Goal: Task Accomplishment & Management: Complete application form

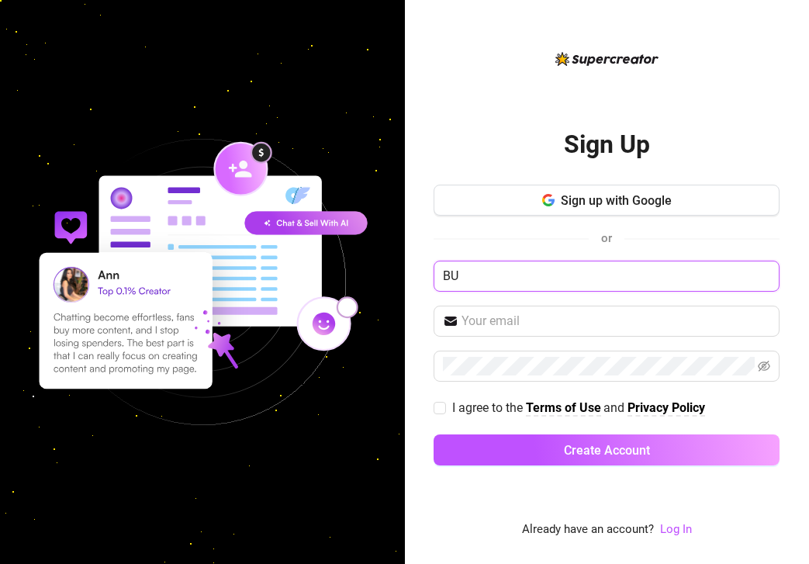
type input "B"
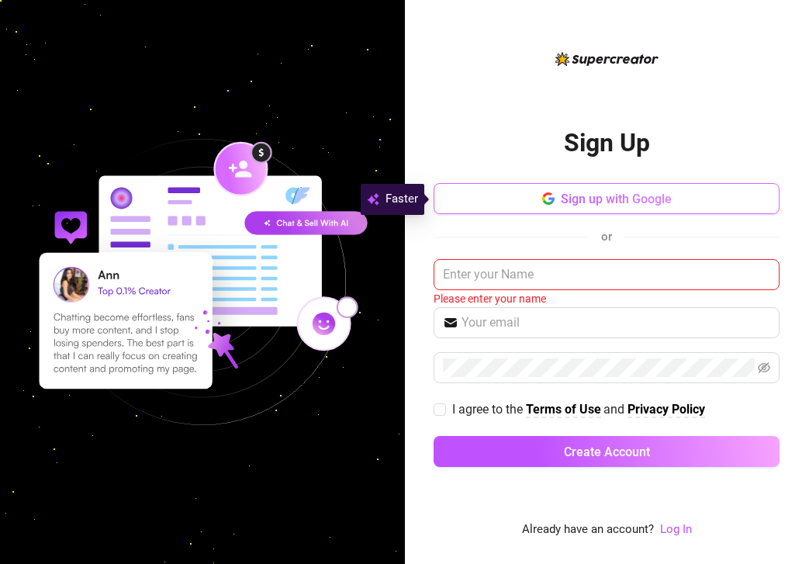
click at [681, 207] on button "Sign up with Google" at bounding box center [607, 198] width 346 height 31
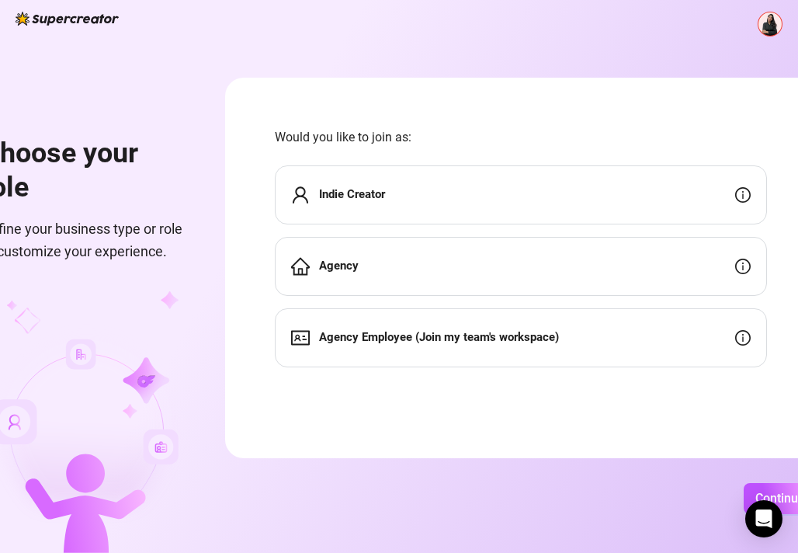
click at [451, 271] on div "Agency" at bounding box center [521, 266] width 492 height 59
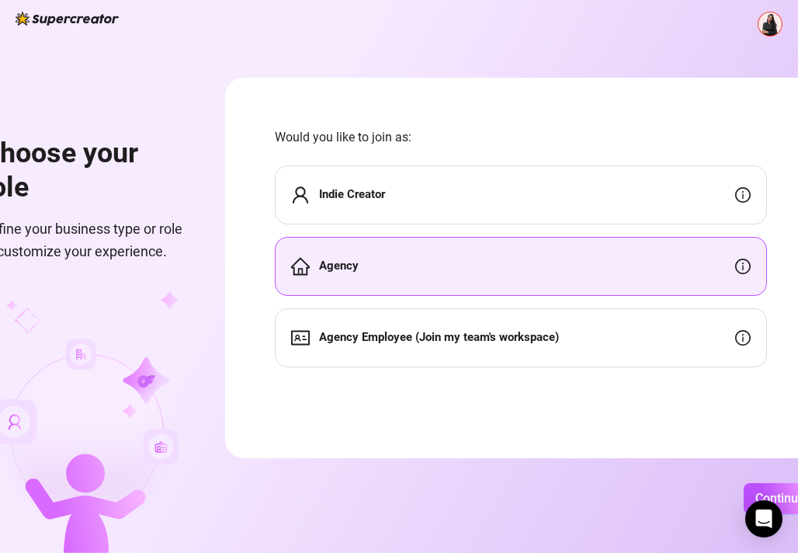
click at [473, 267] on div "Agency" at bounding box center [521, 266] width 492 height 59
click at [474, 267] on div "Agency" at bounding box center [521, 266] width 492 height 59
click at [461, 310] on div "Agency Employee (Join my team's workspace)" at bounding box center [521, 337] width 492 height 59
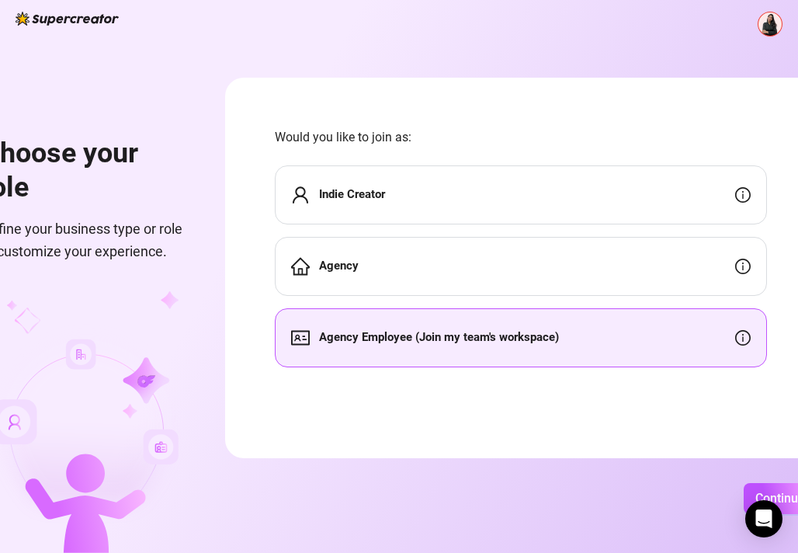
click at [469, 258] on div "Agency" at bounding box center [521, 266] width 492 height 59
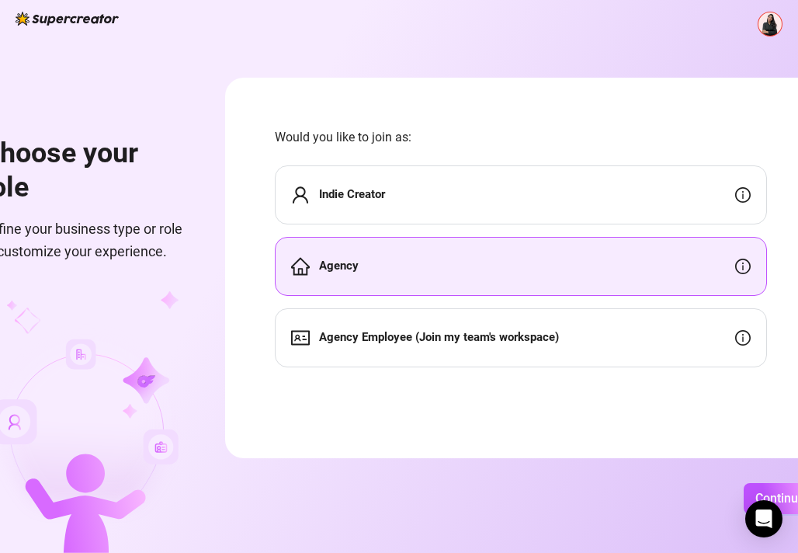
click at [469, 258] on div "Agency" at bounding box center [521, 266] width 492 height 59
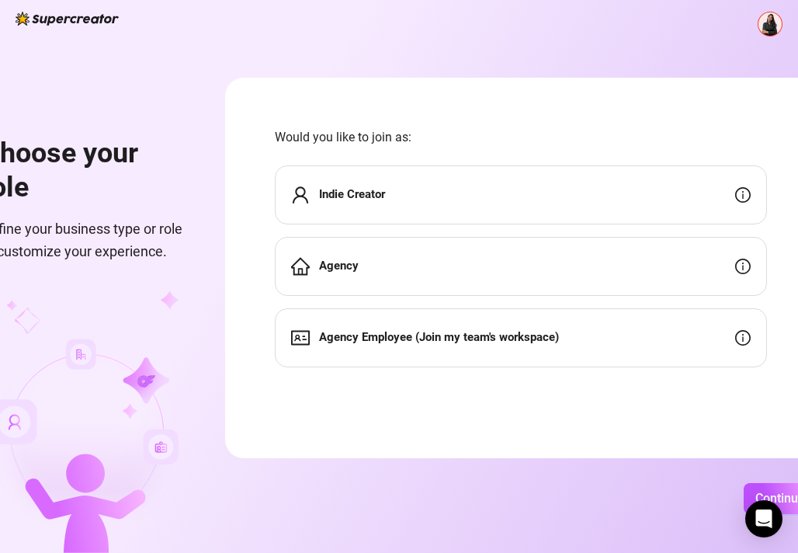
click at [546, 258] on div "Agency" at bounding box center [521, 266] width 492 height 59
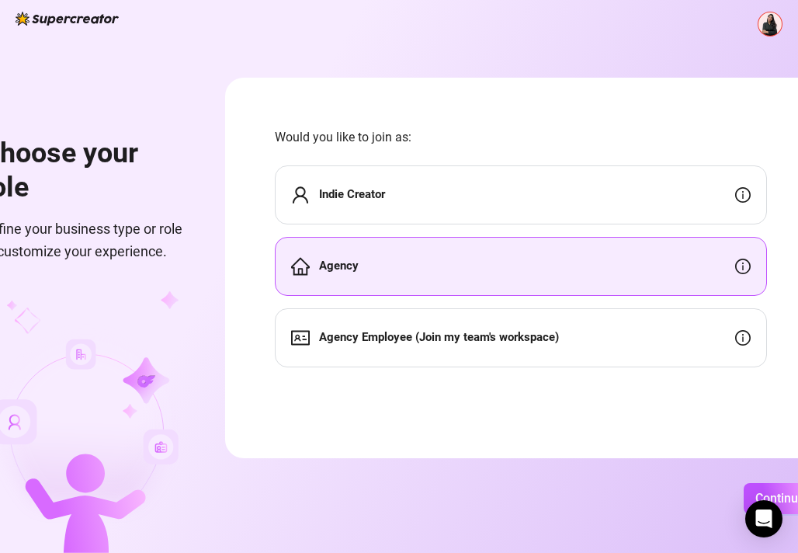
click at [546, 258] on div "Agency" at bounding box center [521, 266] width 492 height 59
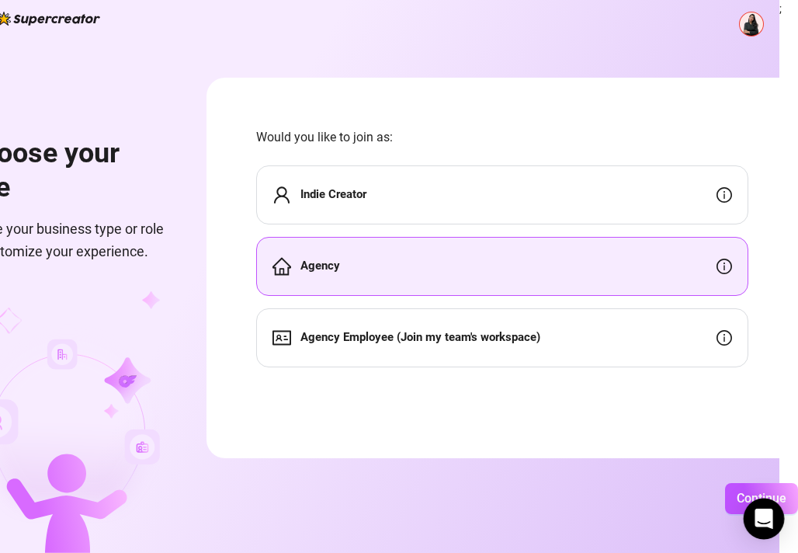
click at [766, 500] on body "Choose your role Define your business type or role to customize your experience…" at bounding box center [380, 276] width 798 height 553
click at [768, 487] on button "Continue" at bounding box center [761, 498] width 73 height 31
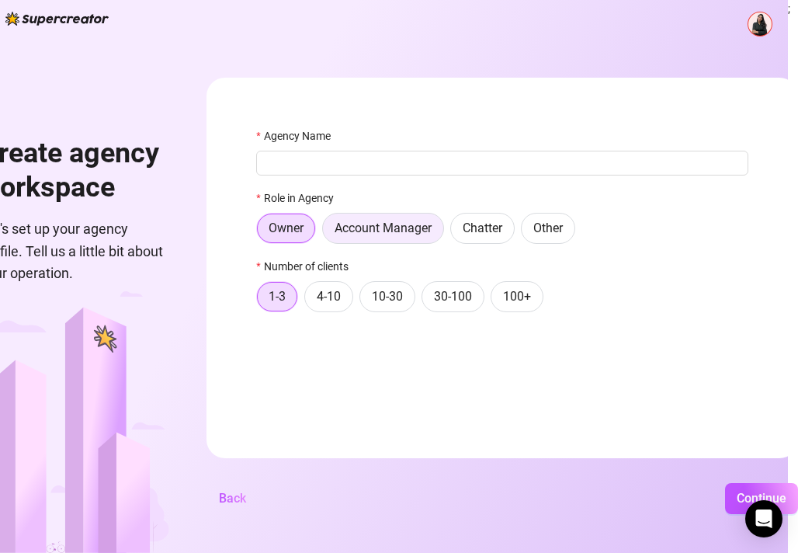
click at [364, 220] on span "Account Manager" at bounding box center [383, 227] width 97 height 15
click at [327, 232] on input "Account Manager" at bounding box center [327, 232] width 0 height 0
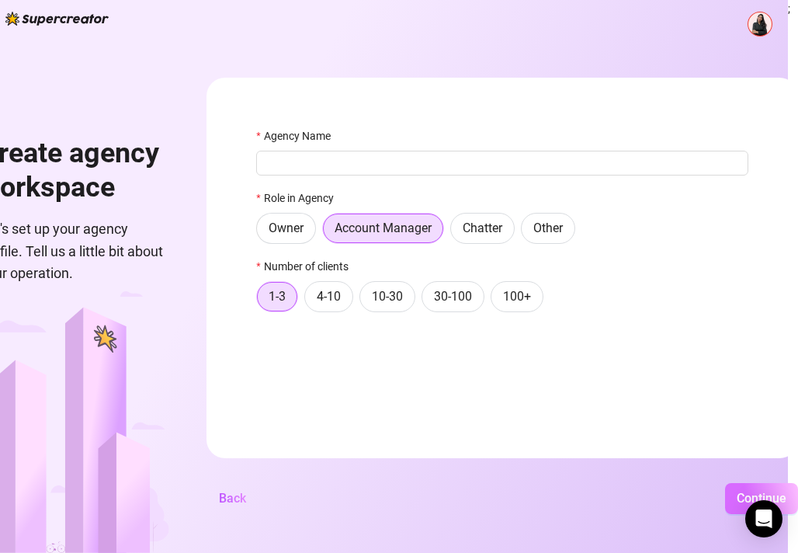
scroll to position [8, 81]
click at [744, 491] on button "Continue" at bounding box center [761, 498] width 73 height 31
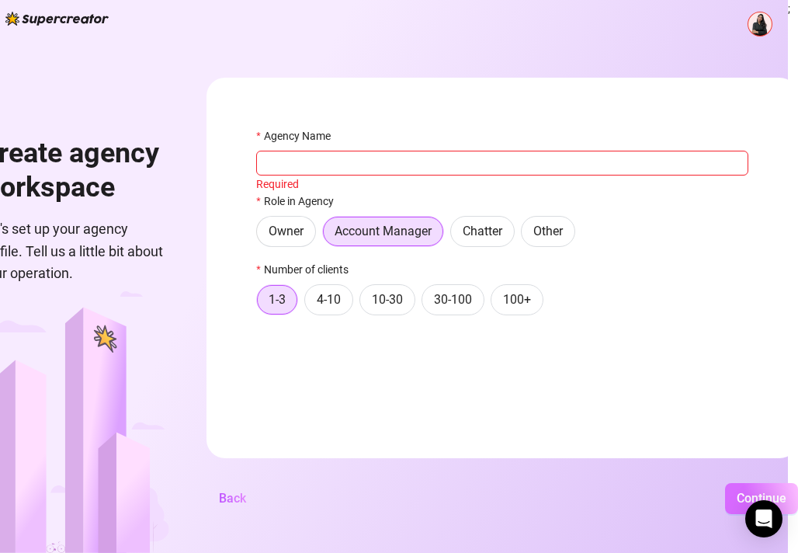
click at [744, 491] on button "Continue" at bounding box center [761, 498] width 73 height 31
click at [570, 163] on input "Agency Name" at bounding box center [502, 163] width 492 height 25
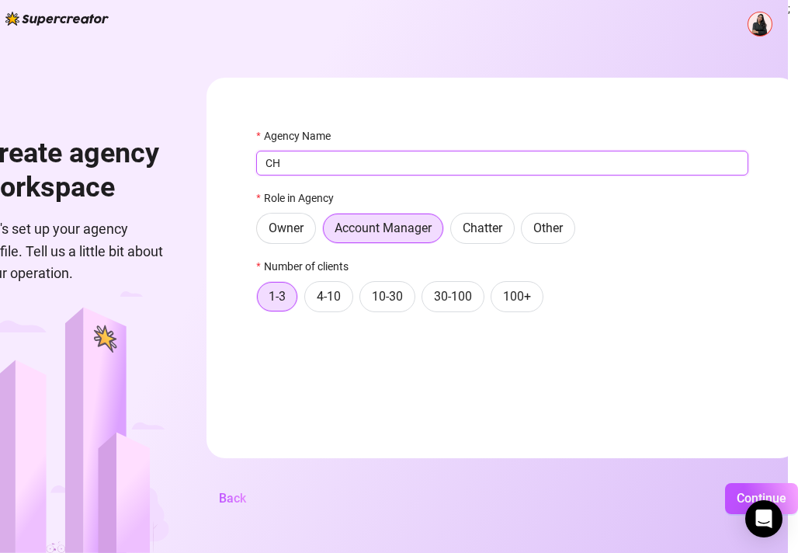
type input "C"
type input "CHAT ME"
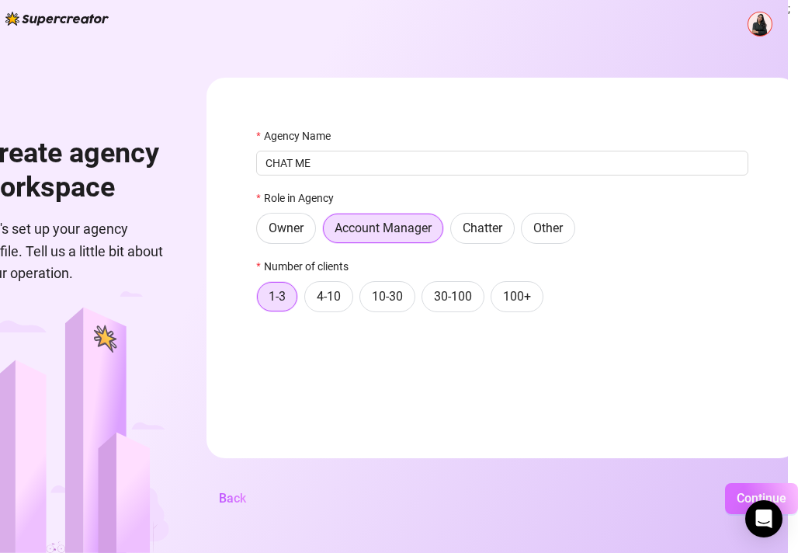
click at [760, 493] on span "Continue" at bounding box center [762, 498] width 50 height 15
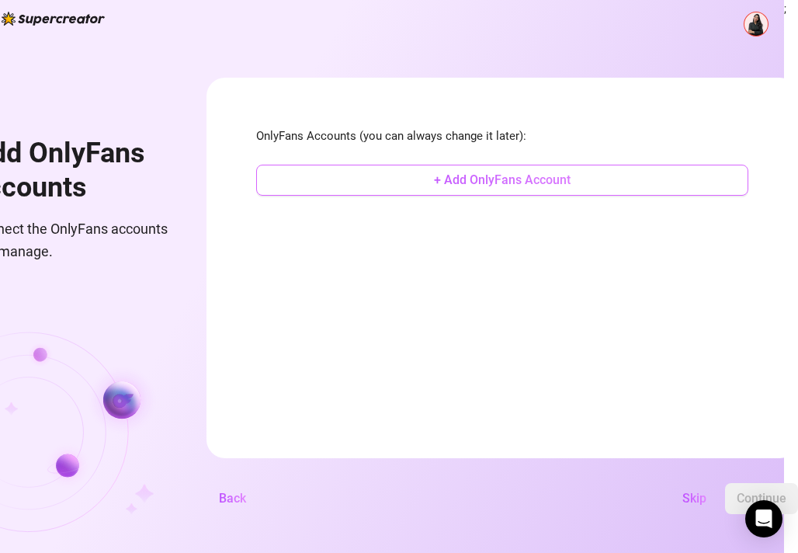
click at [570, 174] on span "+ Add OnlyFans Account" at bounding box center [502, 179] width 137 height 15
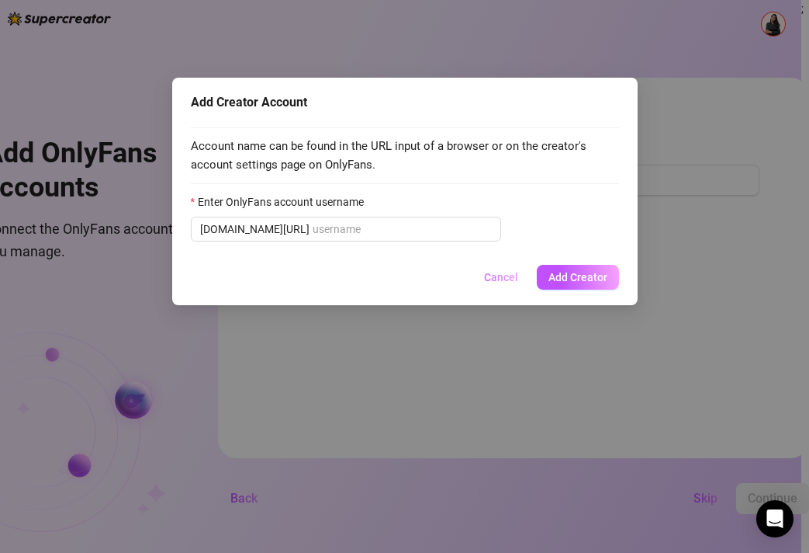
click at [504, 273] on span "Cancel" at bounding box center [501, 277] width 34 height 12
